Goal: Register for event/course

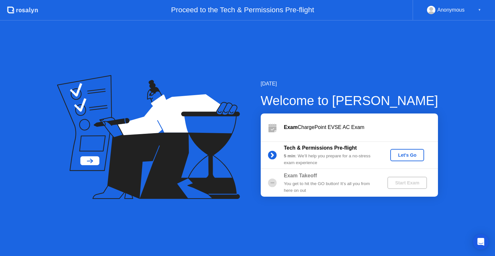
click at [404, 156] on div "Let's Go" at bounding box center [407, 154] width 29 height 5
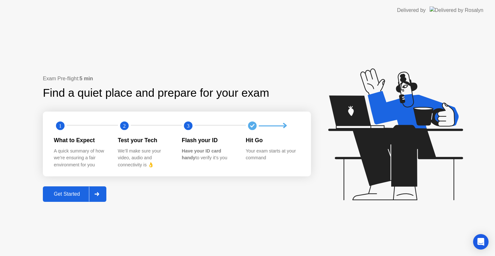
click at [61, 197] on div "Get Started" at bounding box center [67, 194] width 44 height 6
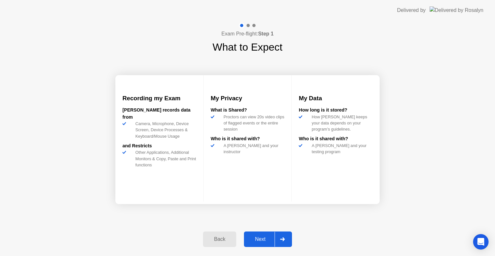
click at [261, 237] on div "Next" at bounding box center [260, 239] width 29 height 6
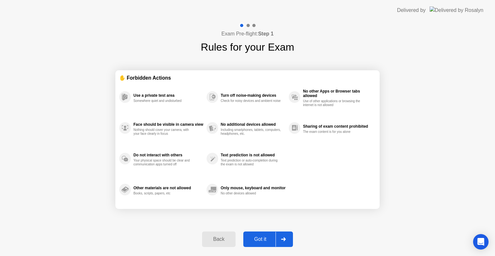
click at [252, 238] on div "Got it" at bounding box center [260, 239] width 30 height 6
select select "Available cameras"
select select "Available speakers"
select select "Available microphones"
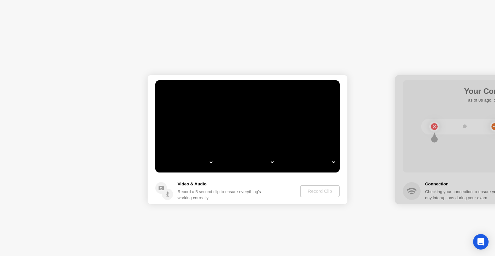
select select "**********"
select select "*******"
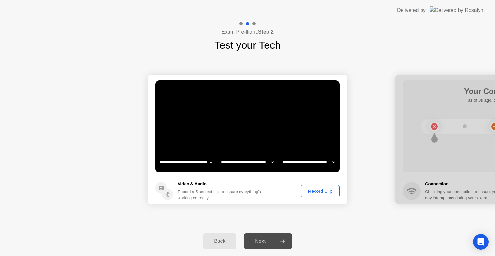
click at [313, 193] on div "Record Clip" at bounding box center [320, 190] width 34 height 5
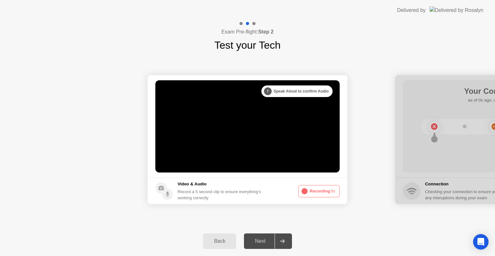
click at [295, 90] on div ". . . Try increasing your lighting" at bounding box center [299, 91] width 67 height 12
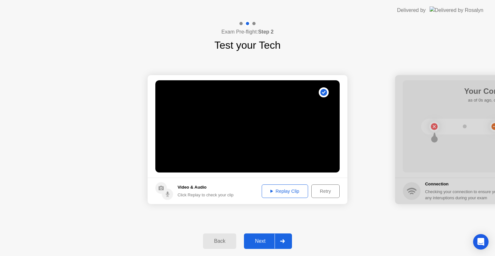
click at [291, 192] on div "Replay Clip" at bounding box center [285, 190] width 42 height 5
click at [262, 240] on div "Next" at bounding box center [260, 241] width 29 height 6
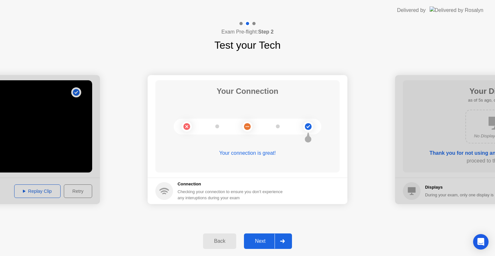
click at [262, 240] on div "Next" at bounding box center [260, 241] width 29 height 6
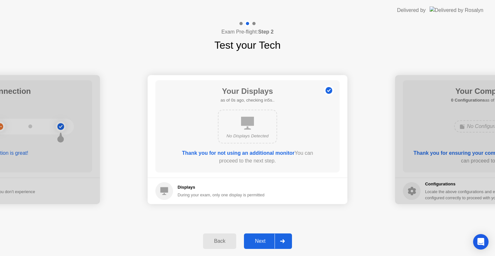
click at [262, 240] on div "Next" at bounding box center [260, 241] width 29 height 6
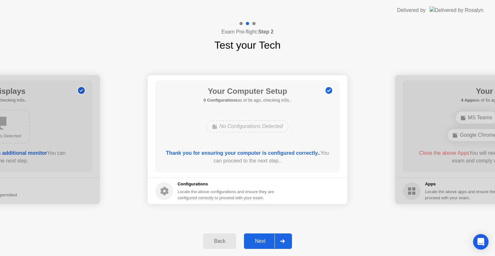
click at [262, 240] on div "Next" at bounding box center [260, 241] width 29 height 6
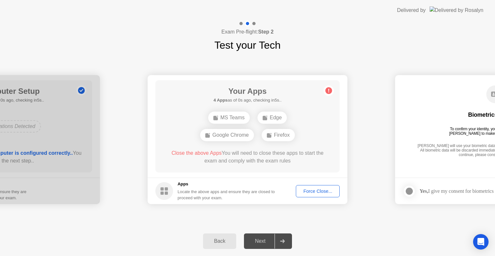
click at [309, 193] on div "Force Close..." at bounding box center [317, 190] width 39 height 5
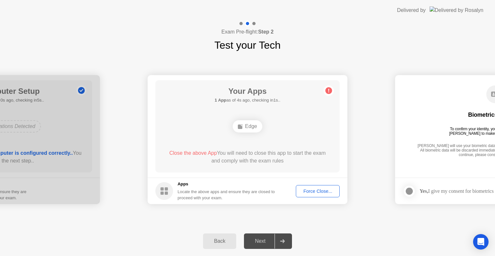
click at [311, 192] on div "Force Close..." at bounding box center [317, 190] width 39 height 5
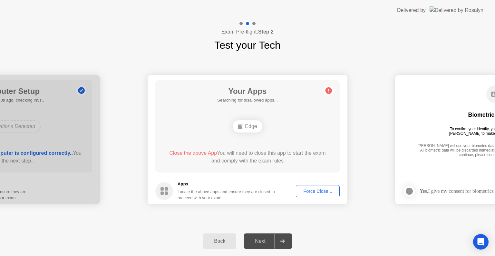
click at [311, 191] on div "Force Close..." at bounding box center [317, 190] width 39 height 5
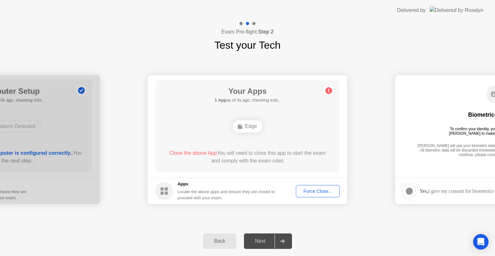
click at [314, 193] on div "Force Close..." at bounding box center [317, 190] width 39 height 5
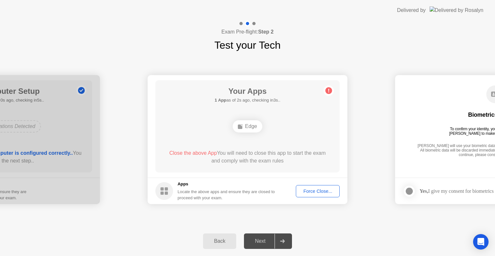
click at [312, 188] on div "Force Close..." at bounding box center [317, 190] width 39 height 5
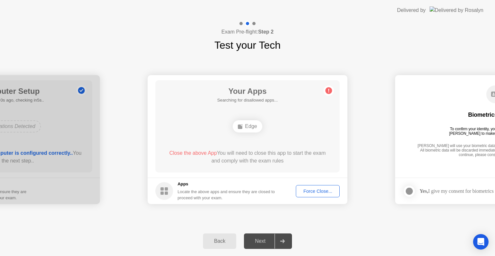
click at [302, 191] on div "Force Close..." at bounding box center [317, 190] width 39 height 5
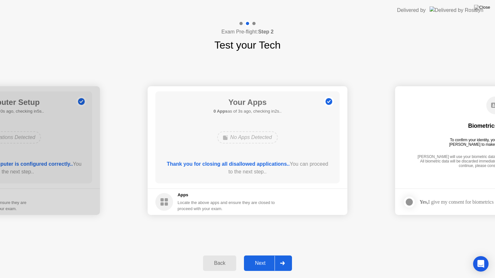
click at [258, 255] on div "Next" at bounding box center [260, 264] width 29 height 6
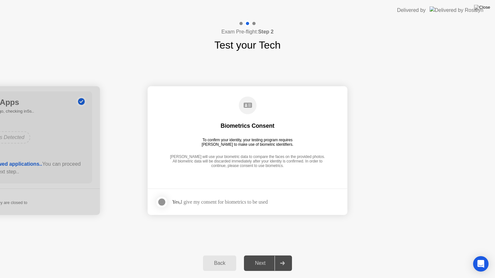
click at [164, 202] on div at bounding box center [162, 202] width 8 height 8
click at [261, 255] on div "Next" at bounding box center [260, 264] width 29 height 6
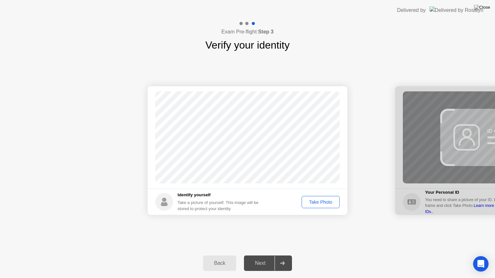
click at [309, 200] on div "Take Photo" at bounding box center [320, 202] width 33 height 5
click at [258, 255] on div "Next" at bounding box center [260, 264] width 29 height 6
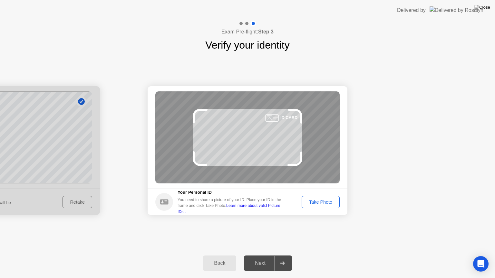
click at [313, 203] on div "Take Photo" at bounding box center [320, 202] width 33 height 5
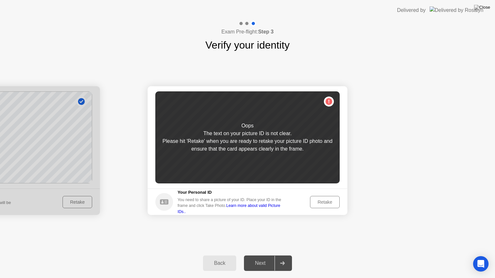
click at [317, 202] on div "Retake" at bounding box center [324, 202] width 25 height 5
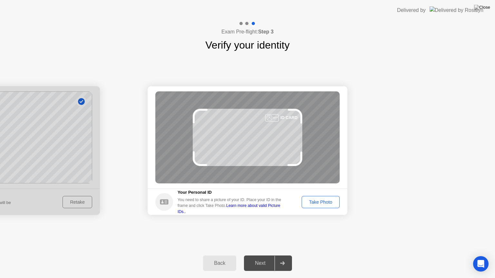
click at [314, 200] on div "Take Photo" at bounding box center [320, 202] width 33 height 5
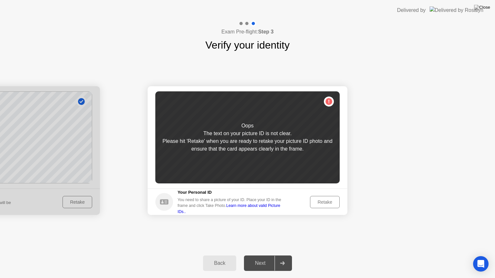
click at [319, 202] on div "Retake" at bounding box center [324, 202] width 25 height 5
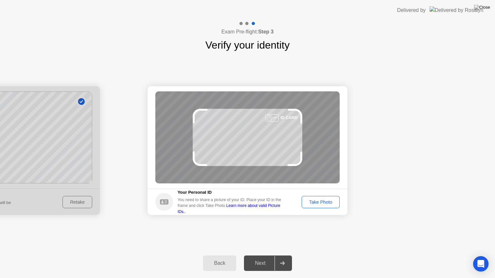
click at [319, 202] on div "Take Photo" at bounding box center [320, 202] width 33 height 5
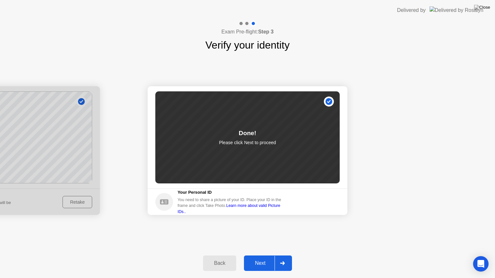
click at [255, 255] on div "Next" at bounding box center [260, 264] width 29 height 6
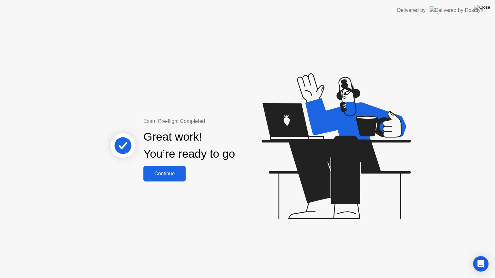
click at [174, 171] on div "Continue" at bounding box center [164, 174] width 38 height 6
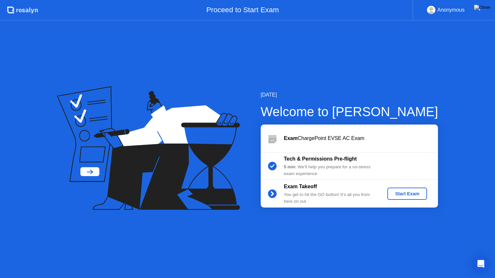
click at [401, 193] on div "Start Exam" at bounding box center [407, 193] width 34 height 5
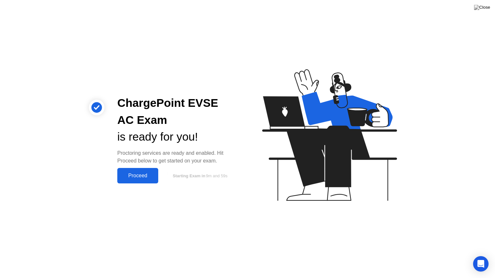
click at [123, 174] on div "Proceed" at bounding box center [137, 176] width 37 height 6
